Goal: Task Accomplishment & Management: Manage account settings

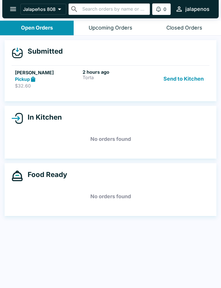
click at [139, 79] on p "Torta" at bounding box center [114, 77] width 65 height 5
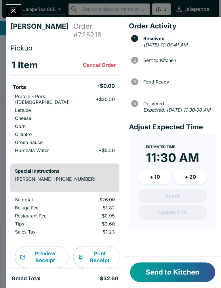
click at [18, 13] on button "Close" at bounding box center [13, 11] width 15 height 12
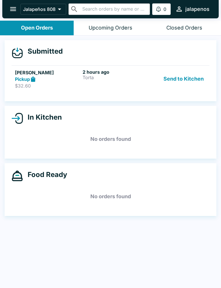
click at [127, 84] on div "2 hours ago Torta" at bounding box center [114, 79] width 65 height 20
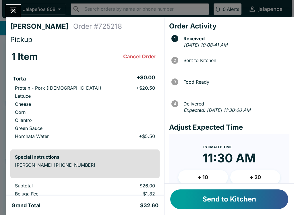
click at [143, 57] on button "Cancel Order" at bounding box center [140, 56] width 38 height 11
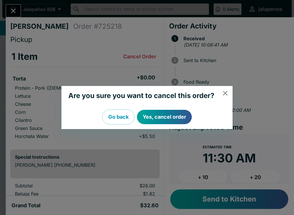
click at [169, 118] on button "Yes, cancel order" at bounding box center [164, 117] width 55 height 14
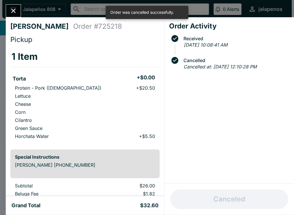
click at [20, 7] on button "Close" at bounding box center [13, 11] width 15 height 12
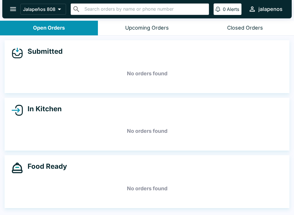
click at [220, 33] on button "Closed Orders" at bounding box center [245, 28] width 98 height 15
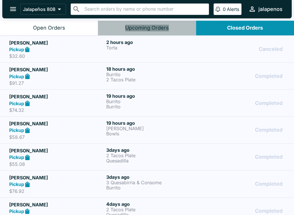
click at [150, 25] on div "Upcoming Orders" at bounding box center [147, 28] width 44 height 7
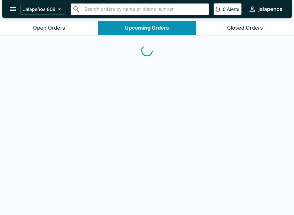
click at [58, 25] on div "Open Orders" at bounding box center [49, 28] width 32 height 7
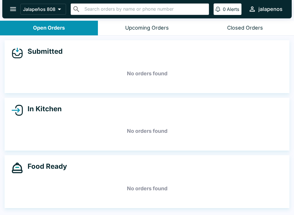
click at [149, 25] on div "Upcoming Orders" at bounding box center [147, 28] width 44 height 7
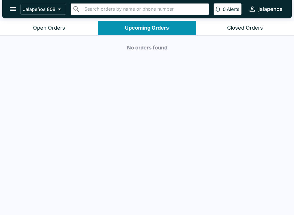
click at [220, 27] on div "Closed Orders" at bounding box center [245, 28] width 36 height 7
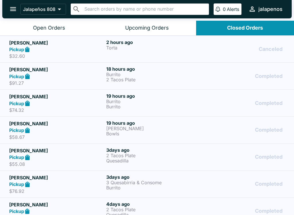
click at [50, 33] on button "Open Orders" at bounding box center [49, 28] width 98 height 15
